Goal: Information Seeking & Learning: Check status

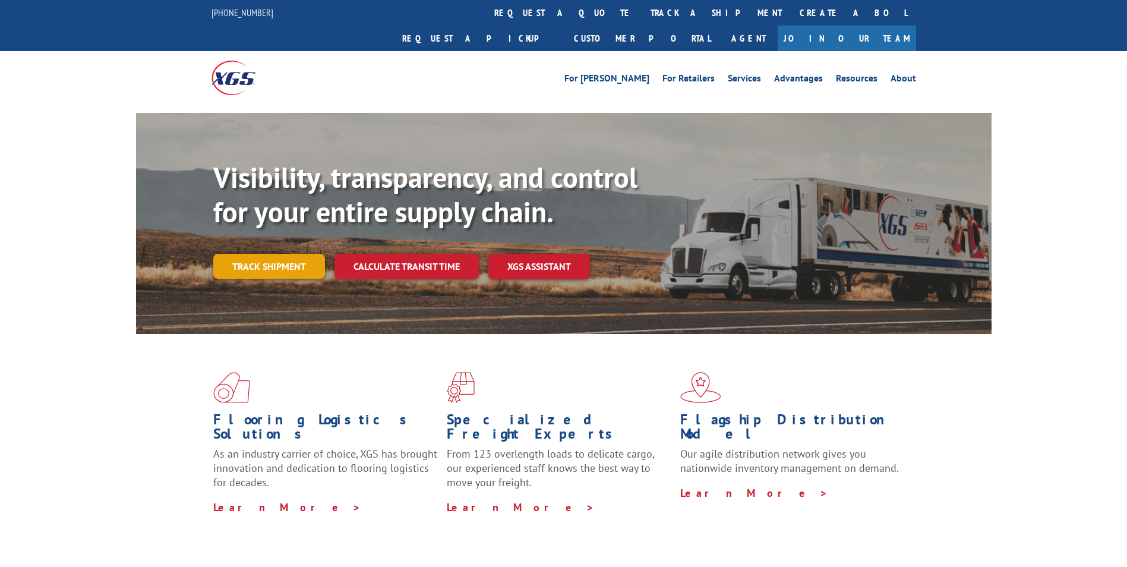
click at [286, 254] on link "Track shipment" at bounding box center [269, 266] width 112 height 25
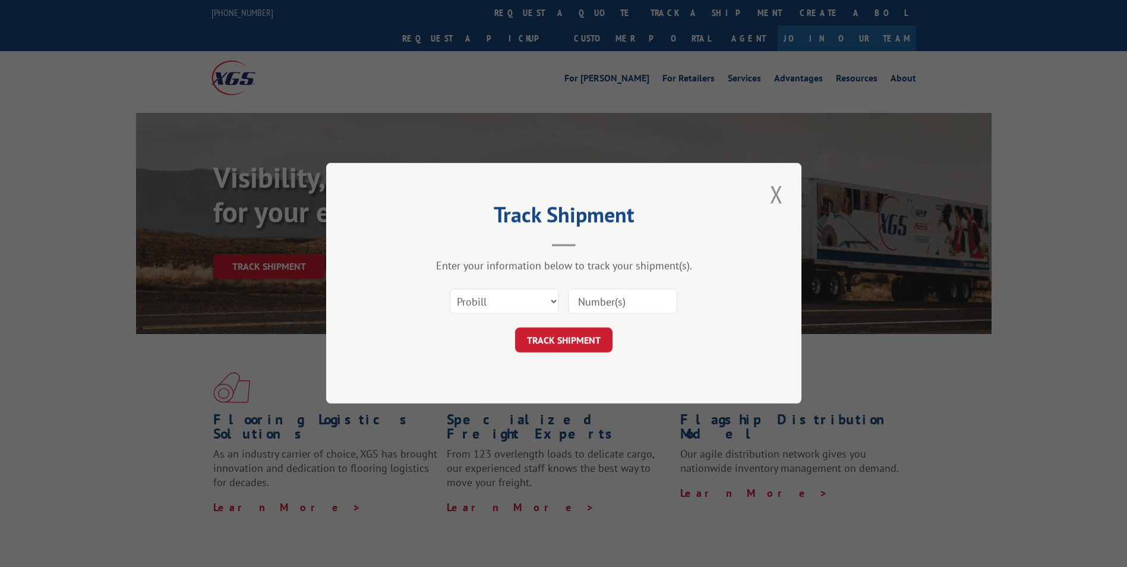
click at [611, 296] on input at bounding box center [622, 301] width 109 height 25
paste input "16137472"
type input "16137472"
click at [559, 343] on button "TRACK SHIPMENT" at bounding box center [563, 340] width 97 height 25
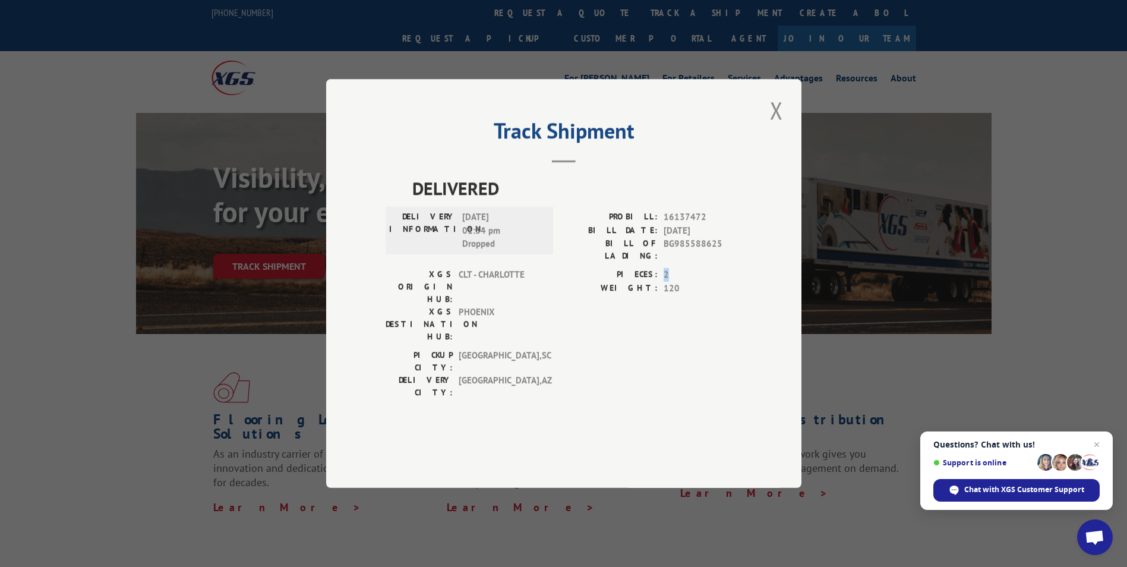
drag, startPoint x: 662, startPoint y: 300, endPoint x: 671, endPoint y: 300, distance: 8.9
click at [671, 282] on div "PIECES: 2" at bounding box center [653, 275] width 178 height 14
drag, startPoint x: 671, startPoint y: 300, endPoint x: 661, endPoint y: 322, distance: 24.2
click at [661, 322] on div "PIECES: 2 WEIGHT: 120" at bounding box center [653, 308] width 178 height 81
drag, startPoint x: 662, startPoint y: 314, endPoint x: 702, endPoint y: 314, distance: 40.4
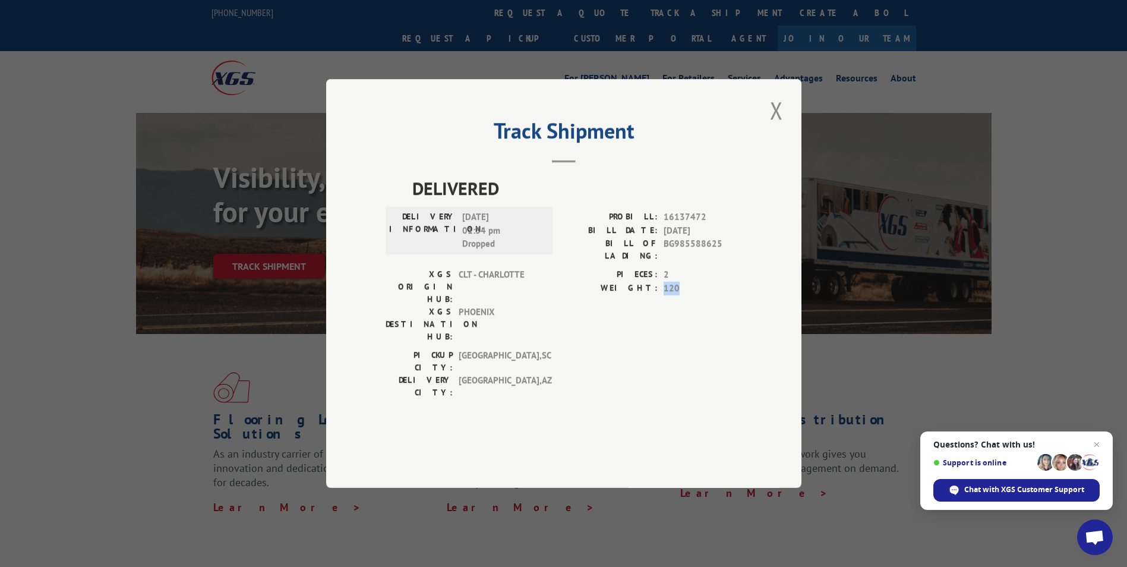
click at [702, 295] on div "WEIGHT: 120" at bounding box center [653, 289] width 178 height 14
drag, startPoint x: 702, startPoint y: 314, endPoint x: 671, endPoint y: 329, distance: 34.5
click at [672, 332] on div "PIECES: 2 WEIGHT: 120" at bounding box center [653, 308] width 178 height 81
drag, startPoint x: 663, startPoint y: 314, endPoint x: 695, endPoint y: 315, distance: 32.1
click at [696, 295] on div "WEIGHT: 120" at bounding box center [653, 289] width 178 height 14
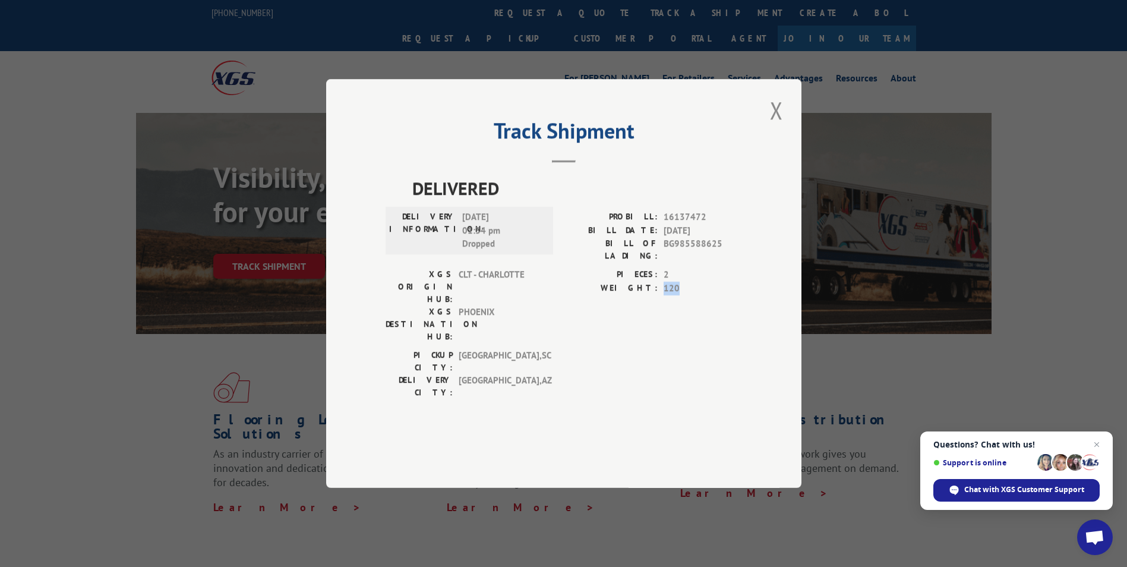
drag, startPoint x: 695, startPoint y: 315, endPoint x: 669, endPoint y: 315, distance: 26.1
click at [669, 327] on div "PIECES: 2 WEIGHT: 120" at bounding box center [653, 308] width 178 height 81
drag, startPoint x: 662, startPoint y: 299, endPoint x: 677, endPoint y: 299, distance: 14.8
click at [677, 282] on div "PIECES: 2" at bounding box center [653, 275] width 178 height 14
drag, startPoint x: 677, startPoint y: 299, endPoint x: 663, endPoint y: 320, distance: 24.9
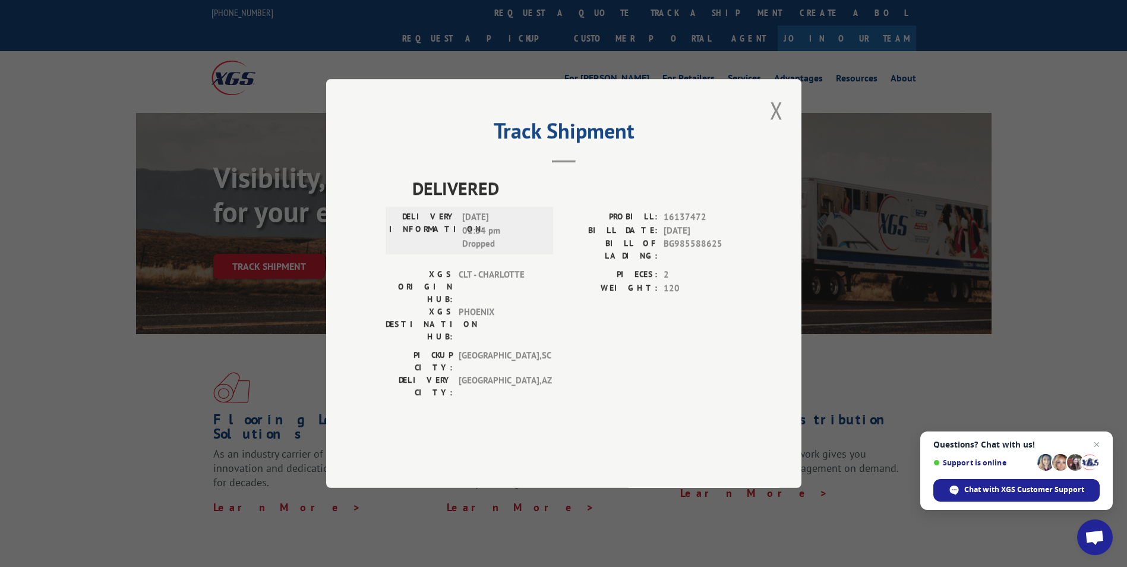
click at [663, 324] on div "PIECES: 2 WEIGHT: 120" at bounding box center [653, 308] width 178 height 81
drag, startPoint x: 668, startPoint y: 316, endPoint x: 703, endPoint y: 317, distance: 34.5
click at [703, 295] on span "120" at bounding box center [702, 289] width 78 height 14
drag, startPoint x: 703, startPoint y: 317, endPoint x: 658, endPoint y: 329, distance: 46.8
click at [659, 349] on div "PICKUP CITY: [GEOGRAPHIC_DATA] , SC DELIVERY CITY: [GEOGRAPHIC_DATA] , [GEOGRAP…" at bounding box center [564, 377] width 356 height 56
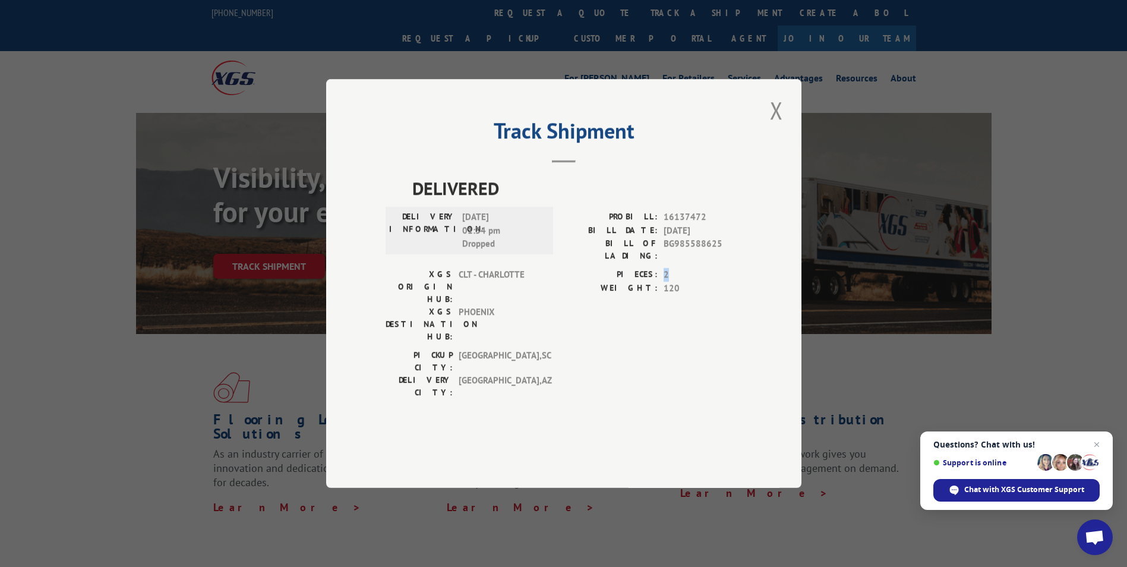
drag, startPoint x: 662, startPoint y: 298, endPoint x: 668, endPoint y: 298, distance: 6.5
click at [668, 282] on div "PIECES: 2" at bounding box center [653, 275] width 178 height 14
drag, startPoint x: 668, startPoint y: 298, endPoint x: 653, endPoint y: 323, distance: 28.5
click at [654, 323] on div "PIECES: 2 WEIGHT: 120" at bounding box center [653, 308] width 178 height 81
drag, startPoint x: 661, startPoint y: 301, endPoint x: 675, endPoint y: 302, distance: 14.3
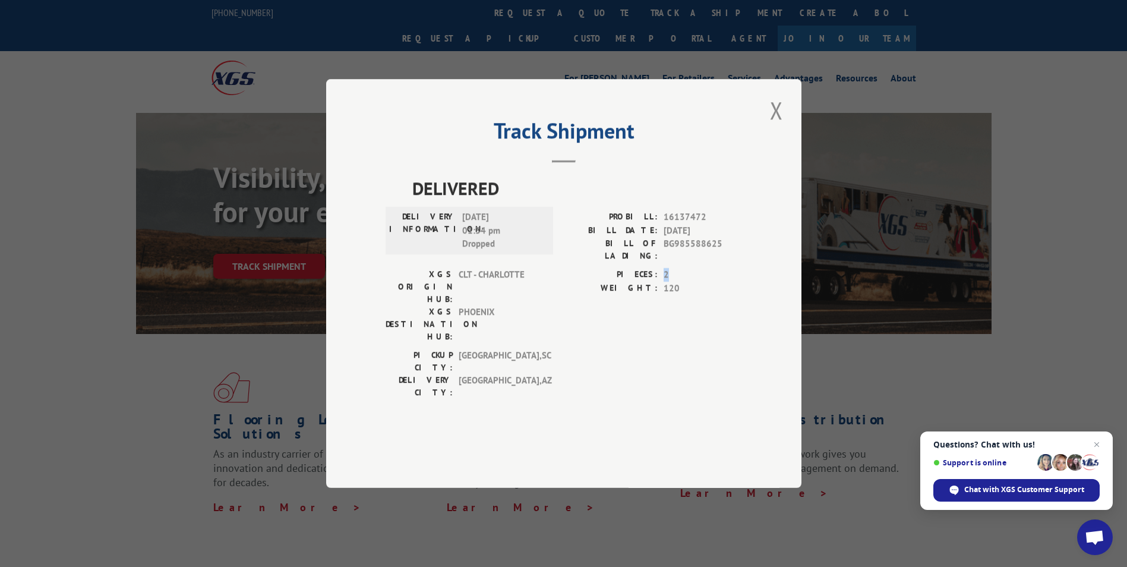
click at [675, 282] on div "PIECES: 2" at bounding box center [653, 275] width 178 height 14
drag, startPoint x: 675, startPoint y: 302, endPoint x: 671, endPoint y: 320, distance: 18.3
click at [672, 295] on span "120" at bounding box center [702, 289] width 78 height 14
drag, startPoint x: 663, startPoint y: 313, endPoint x: 691, endPoint y: 311, distance: 27.4
click at [691, 295] on span "120" at bounding box center [702, 289] width 78 height 14
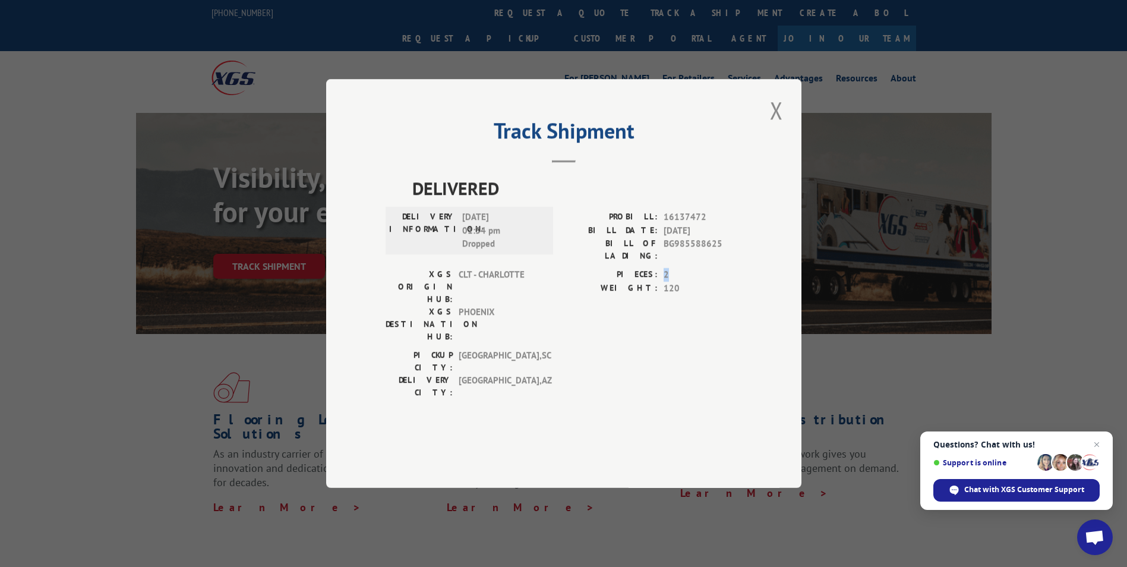
drag, startPoint x: 691, startPoint y: 311, endPoint x: 680, endPoint y: 299, distance: 15.5
click at [680, 282] on div "PIECES: 2" at bounding box center [653, 275] width 178 height 14
drag, startPoint x: 680, startPoint y: 299, endPoint x: 664, endPoint y: 319, distance: 25.3
click at [664, 295] on span "120" at bounding box center [702, 289] width 78 height 14
drag, startPoint x: 781, startPoint y: 145, endPoint x: 770, endPoint y: 144, distance: 10.8
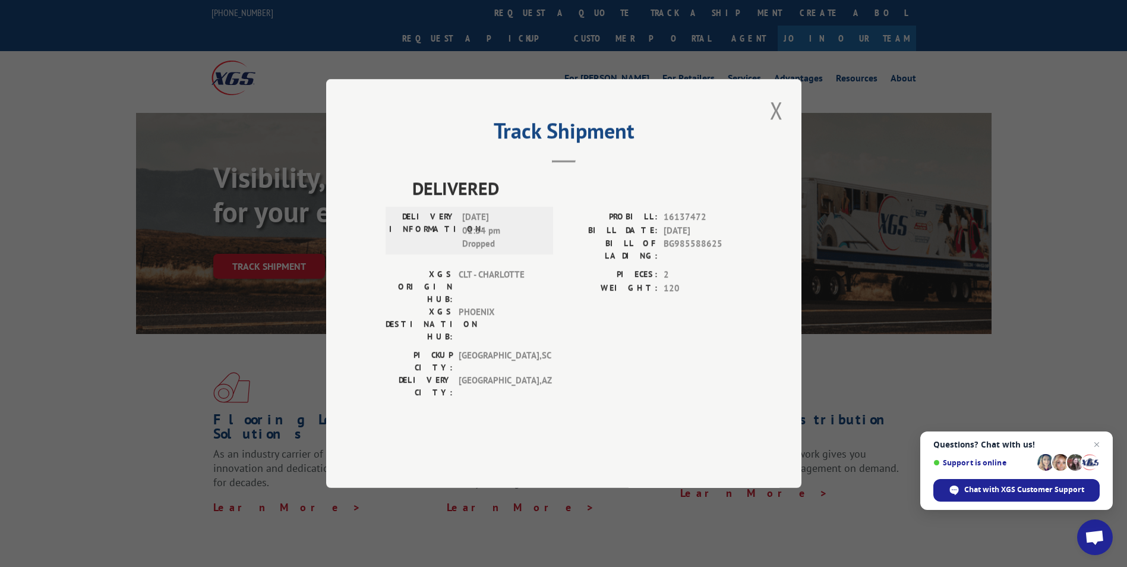
click at [781, 127] on button "Close modal" at bounding box center [776, 110] width 20 height 33
